Goal: Find specific page/section: Find specific page/section

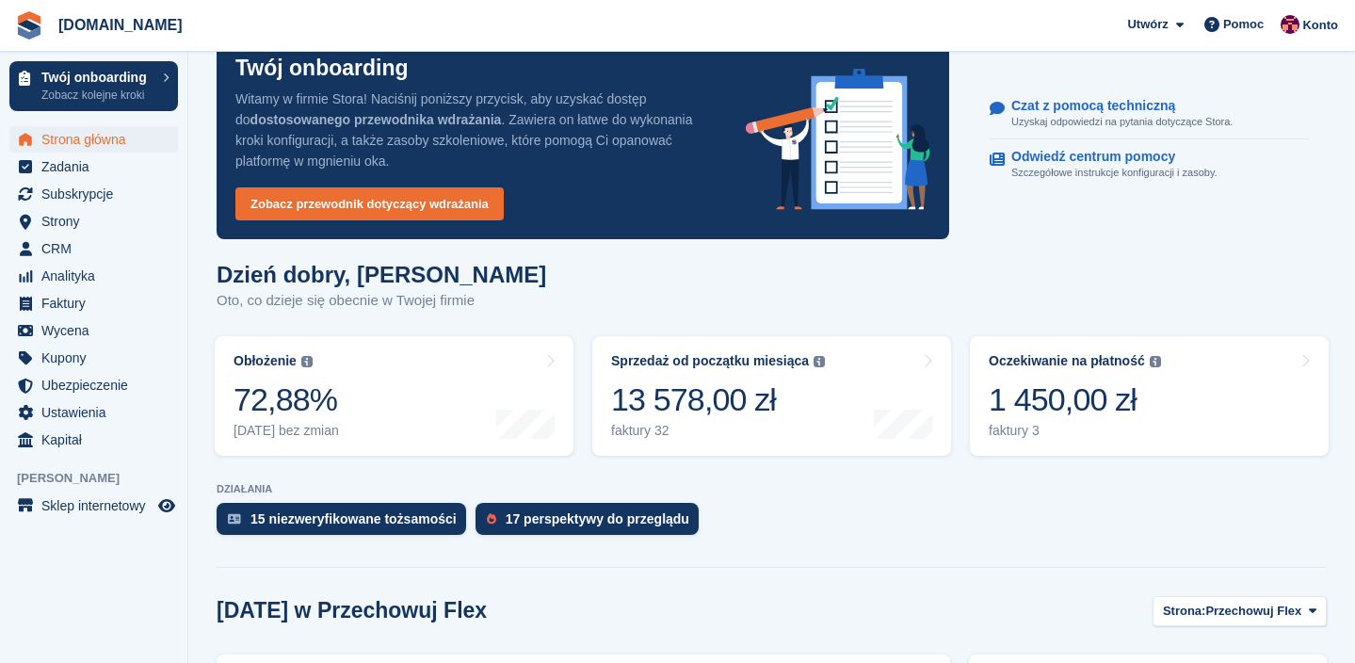
scroll to position [58, 0]
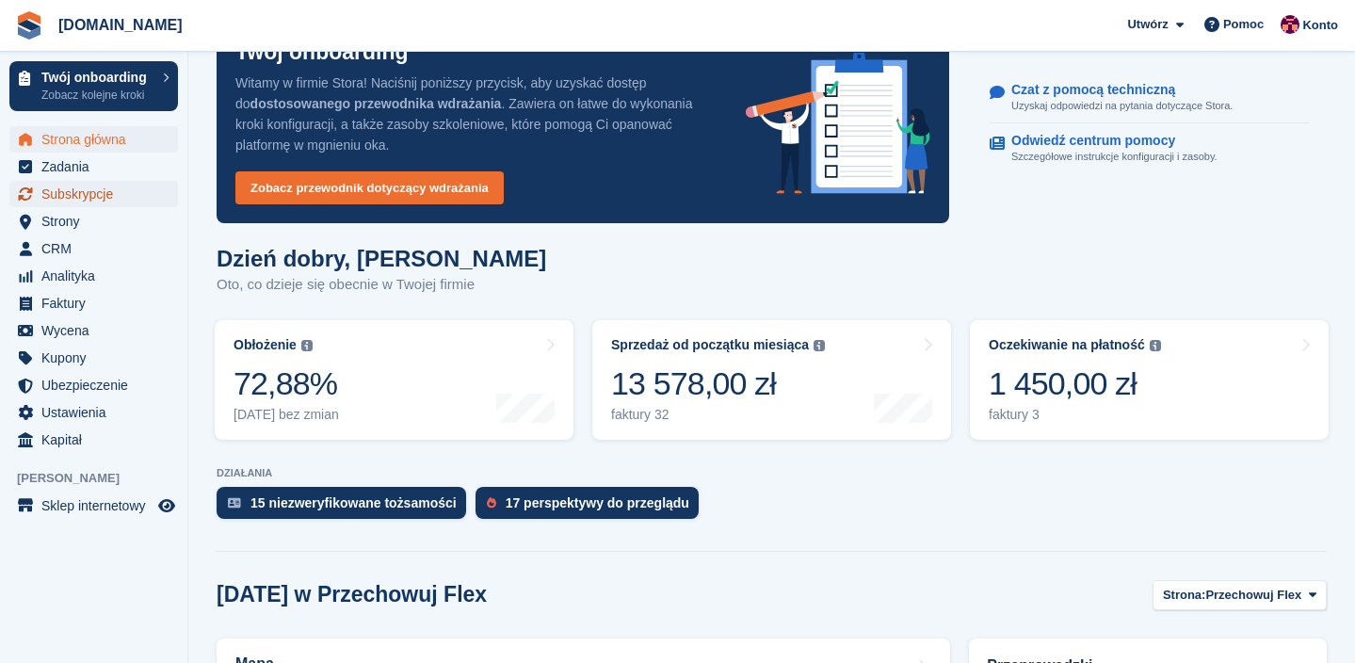
click at [102, 187] on span "Subskrypcje" at bounding box center [97, 194] width 113 height 26
